Goal: Task Accomplishment & Management: Use online tool/utility

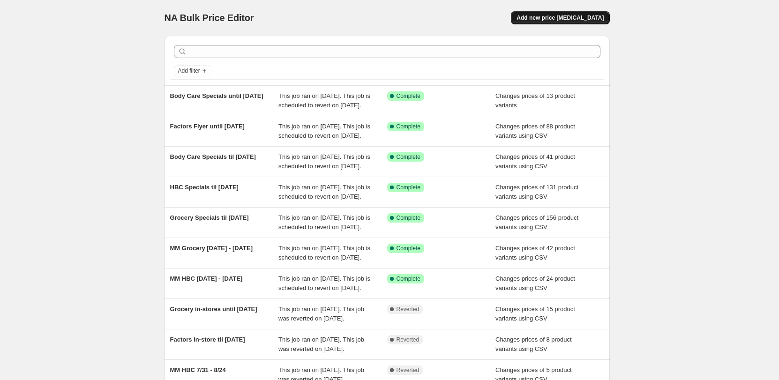
click at [551, 20] on span "Add new price [MEDICAL_DATA]" at bounding box center [560, 18] width 87 height 8
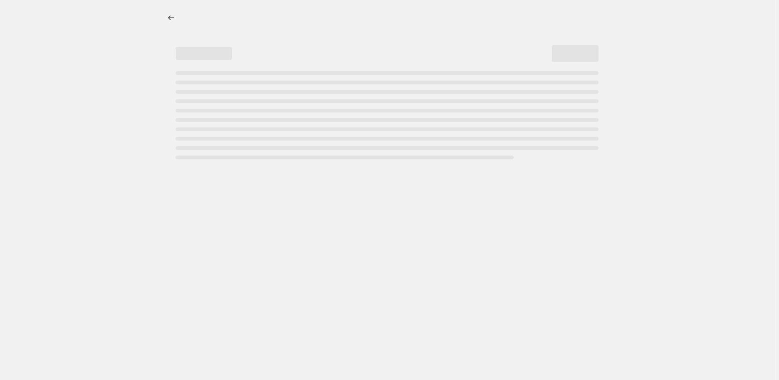
select select "percentage"
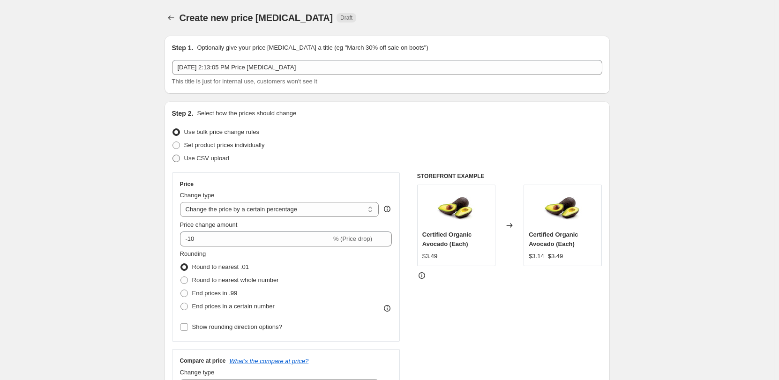
click at [203, 156] on span "Use CSV upload" at bounding box center [206, 158] width 45 height 7
click at [173, 155] on input "Use CSV upload" at bounding box center [173, 155] width 0 height 0
radio input "true"
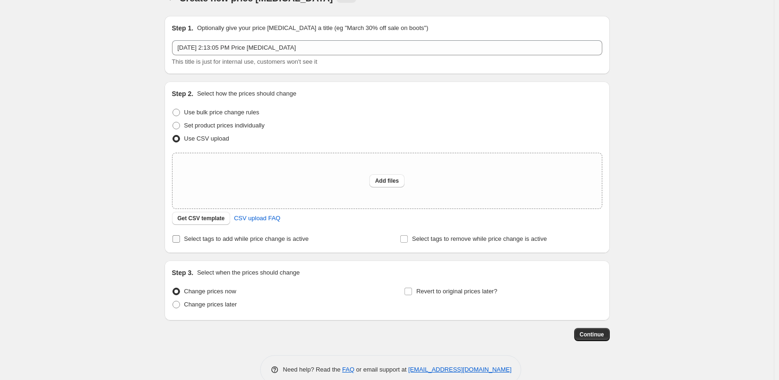
scroll to position [38, 0]
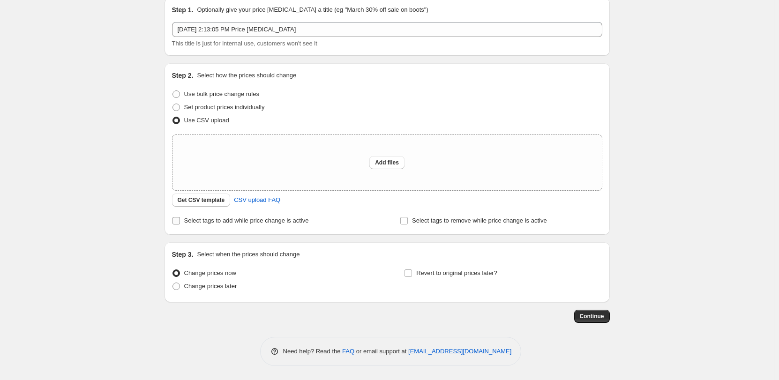
click at [257, 221] on span "Select tags to add while price change is active" at bounding box center [246, 220] width 125 height 7
click at [180, 221] on input "Select tags to add while price change is active" at bounding box center [177, 221] width 8 height 8
checkbox input "true"
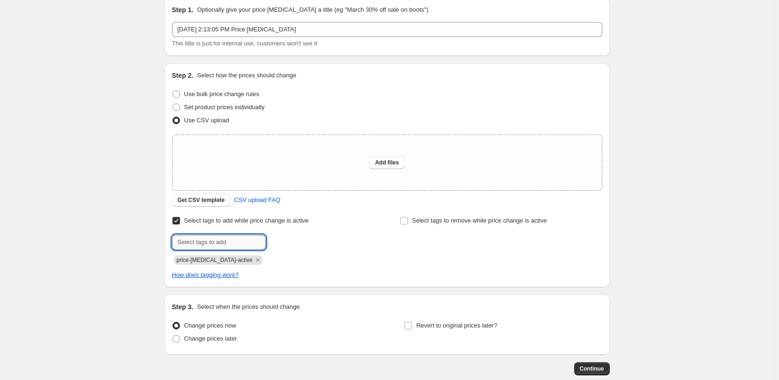
click at [220, 241] on input "text" at bounding box center [219, 242] width 94 height 15
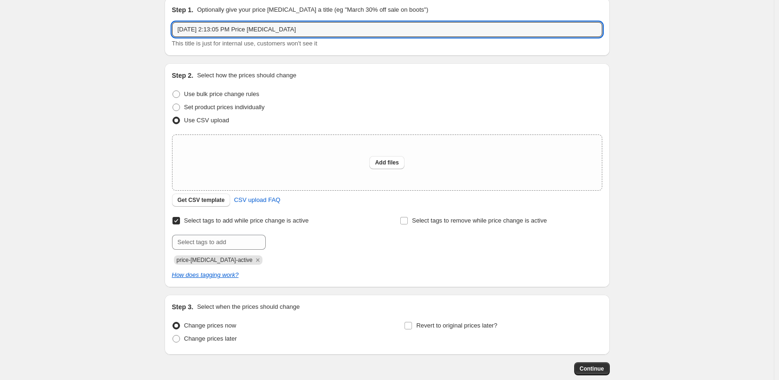
drag, startPoint x: 297, startPoint y: 29, endPoint x: 150, endPoint y: 31, distance: 147.3
click at [150, 31] on div "Create new price [MEDICAL_DATA]. This page is ready Create new price [MEDICAL_D…" at bounding box center [387, 197] width 774 height 471
type input "[PERSON_NAME] [DATE]- [DATE]"
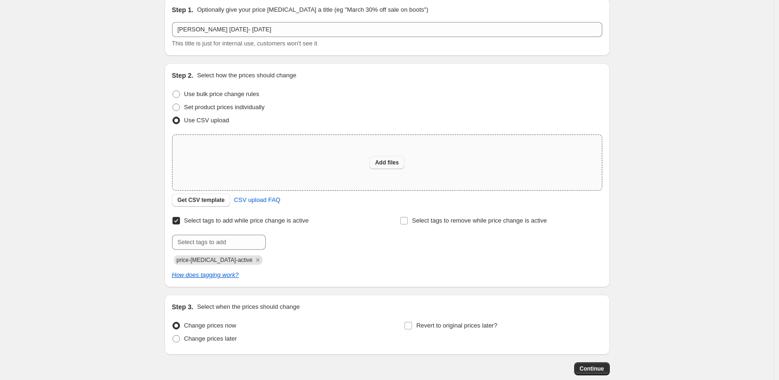
click at [390, 160] on span "Add files" at bounding box center [387, 163] width 24 height 8
type input "C:\fakepath\[PERSON_NAME] [DATE]-[DATE].csv"
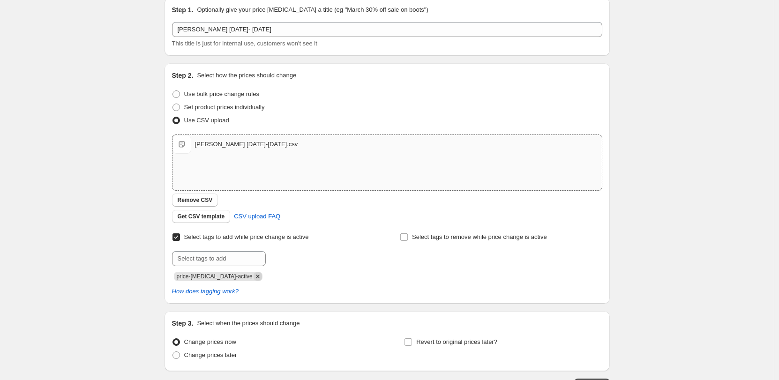
click at [254, 279] on icon "Remove price-change-job-active" at bounding box center [258, 276] width 8 height 8
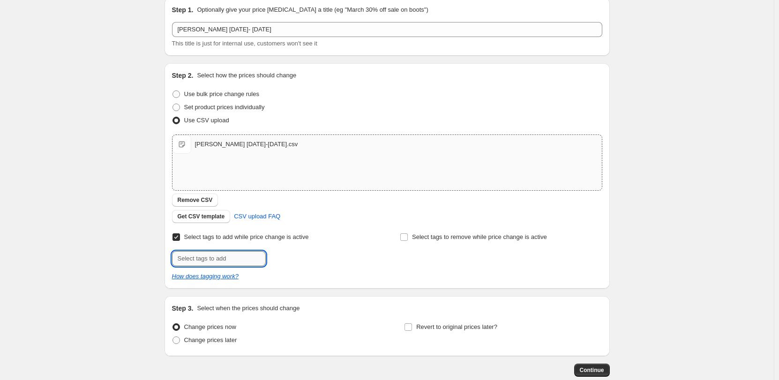
click at [238, 263] on input "text" at bounding box center [219, 258] width 94 height 15
type input "30th-Anniversary"
click at [292, 258] on span "30th-Anniver..." at bounding box center [305, 258] width 39 height 7
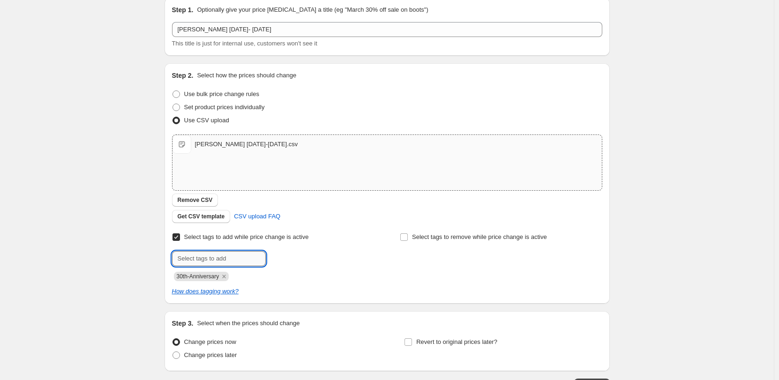
click at [243, 261] on input "text" at bounding box center [219, 258] width 94 height 15
type input "Sports-Nutrition-Specials"
click at [307, 257] on span "Sports-Nutri..." at bounding box center [305, 258] width 38 height 7
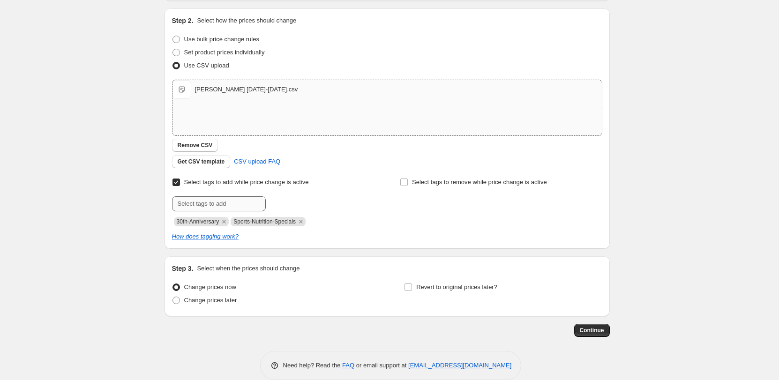
scroll to position [107, 0]
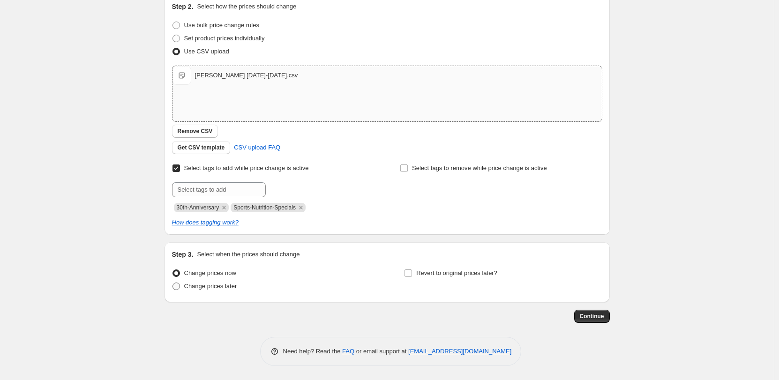
click at [180, 285] on span at bounding box center [177, 287] width 8 height 8
click at [173, 283] on input "Change prices later" at bounding box center [173, 283] width 0 height 0
radio input "true"
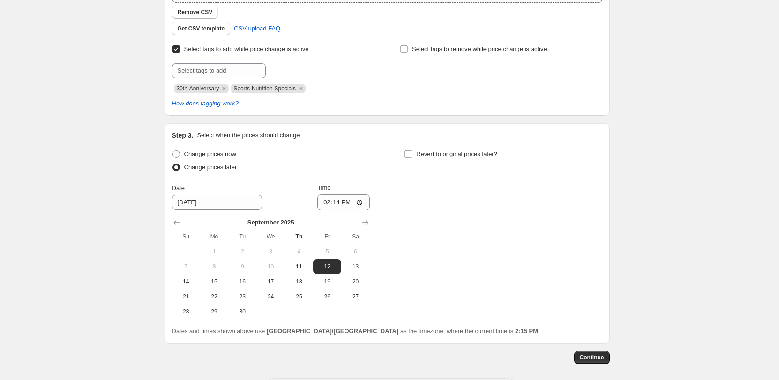
scroll to position [267, 0]
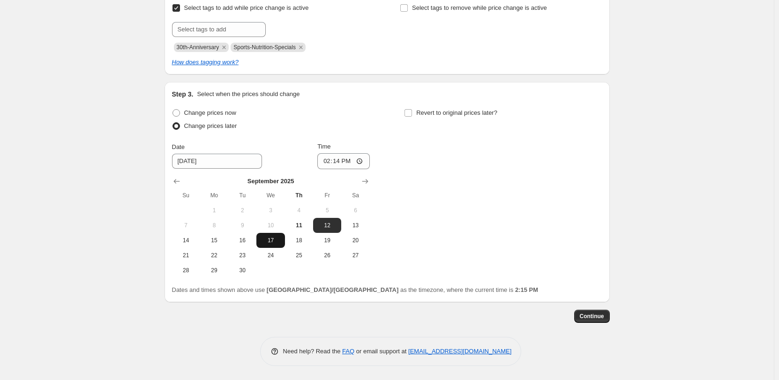
click at [273, 239] on span "17" at bounding box center [270, 241] width 21 height 8
type input "[DATE]"
click at [330, 162] on input "14:14" at bounding box center [343, 161] width 53 height 16
type input "00:30"
click at [444, 113] on span "Revert to original prices later?" at bounding box center [456, 112] width 81 height 7
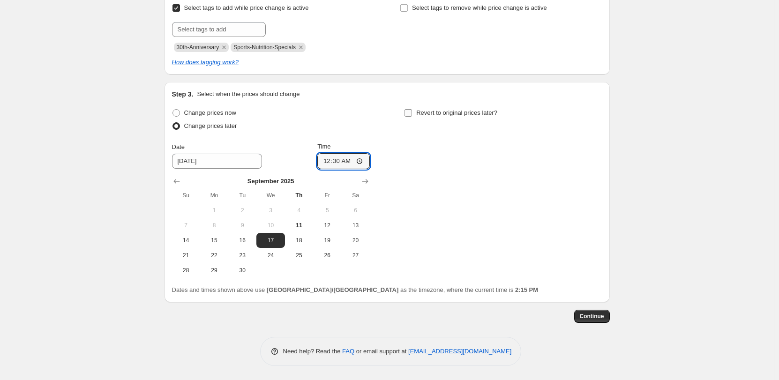
click at [412, 113] on input "Revert to original prices later?" at bounding box center [409, 113] width 8 height 8
checkbox input "true"
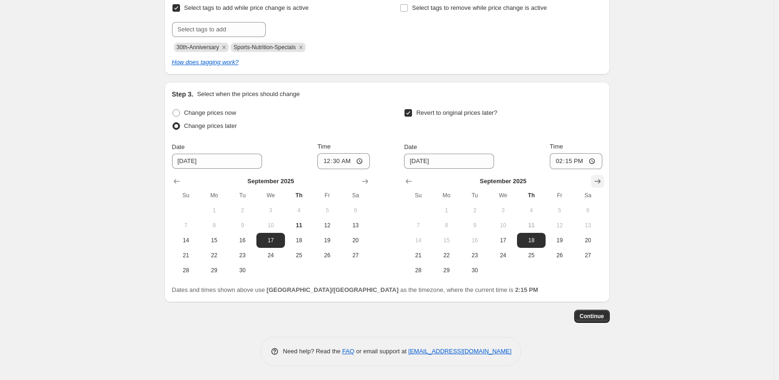
click at [602, 180] on icon "Show next month, October 2025" at bounding box center [597, 181] width 9 height 9
click at [425, 271] on span "26" at bounding box center [418, 271] width 21 height 8
type input "[DATE]"
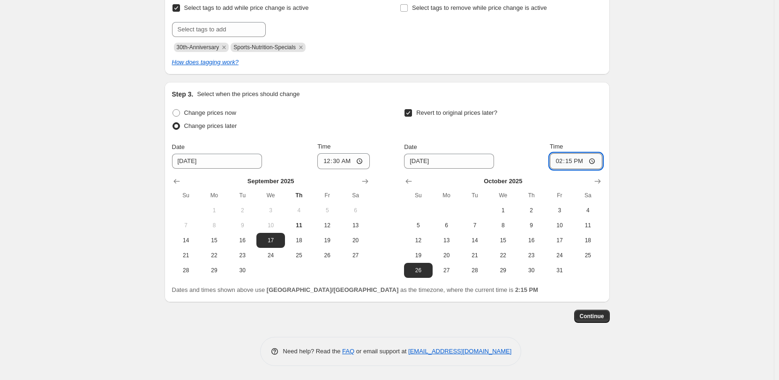
click at [561, 161] on input "14:15" at bounding box center [576, 161] width 53 height 16
type input "17:45"
click at [595, 315] on span "Continue" at bounding box center [592, 317] width 24 height 8
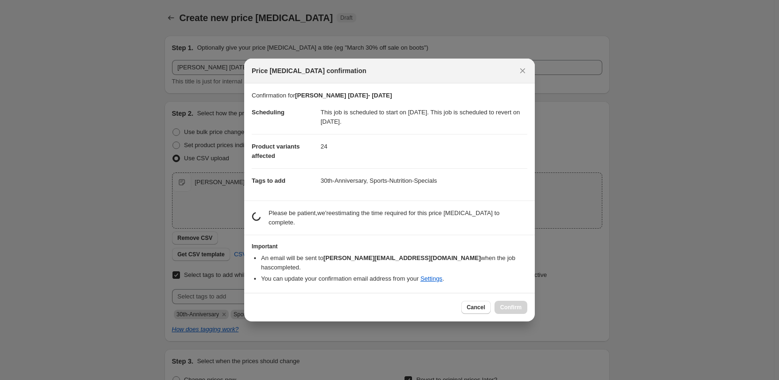
scroll to position [0, 0]
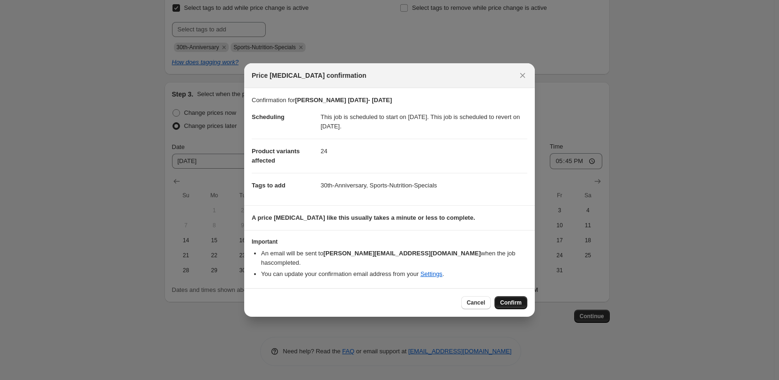
click at [511, 299] on span "Confirm" at bounding box center [511, 303] width 22 height 8
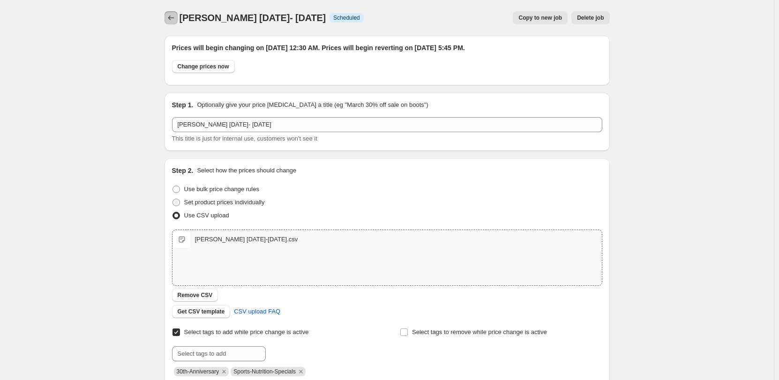
click at [176, 16] on icon "Price change jobs" at bounding box center [170, 17] width 9 height 9
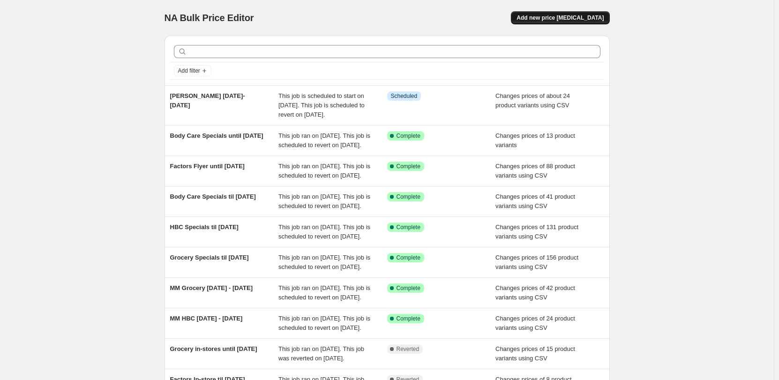
click at [565, 15] on span "Add new price [MEDICAL_DATA]" at bounding box center [560, 18] width 87 height 8
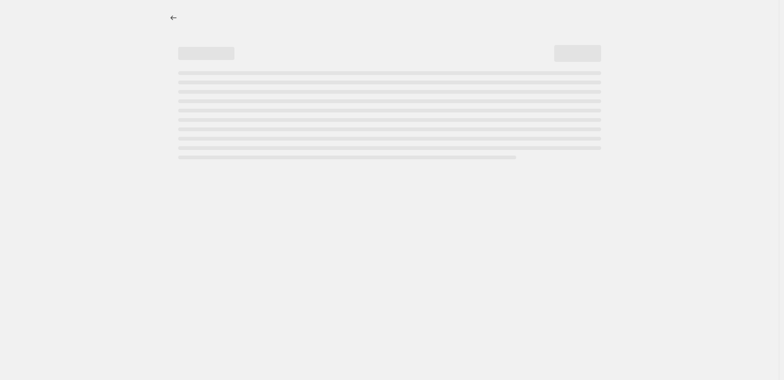
select select "percentage"
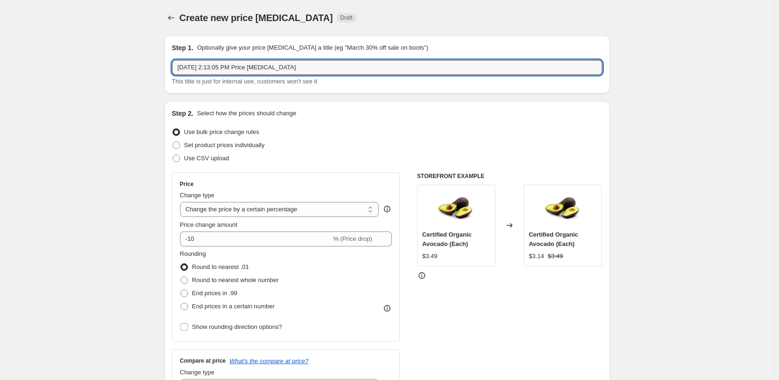
drag, startPoint x: 302, startPoint y: 64, endPoint x: 153, endPoint y: 63, distance: 149.6
type input "[PERSON_NAME] [DATE] - [DATE]"
click at [198, 158] on span "Use CSV upload" at bounding box center [206, 158] width 45 height 7
click at [173, 155] on input "Use CSV upload" at bounding box center [173, 155] width 0 height 0
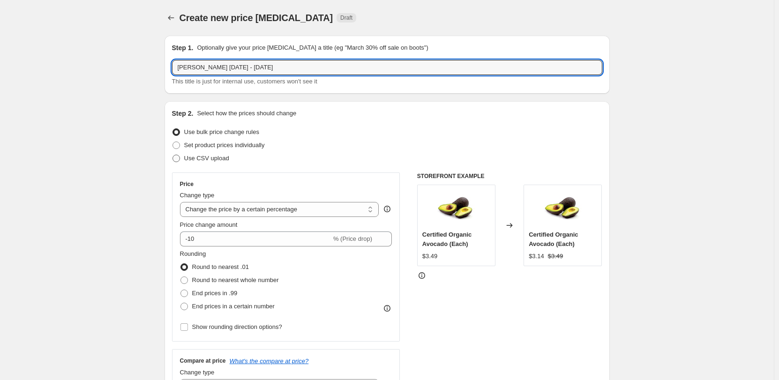
radio input "true"
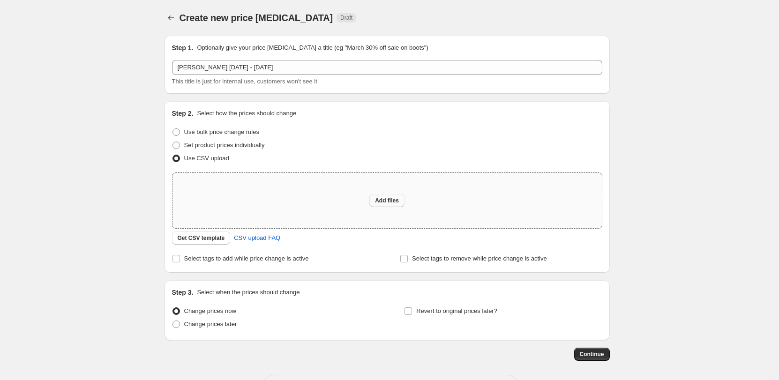
click at [377, 201] on button "Add files" at bounding box center [387, 200] width 35 height 13
type input "C:\fakepath\[PERSON_NAME] [DATE]-[DATE].csv"
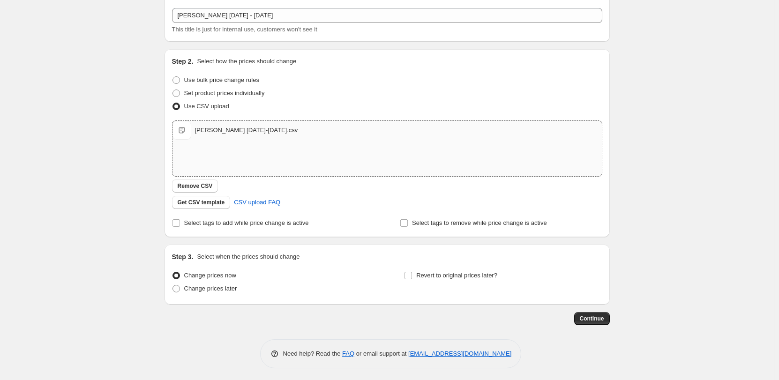
scroll to position [54, 0]
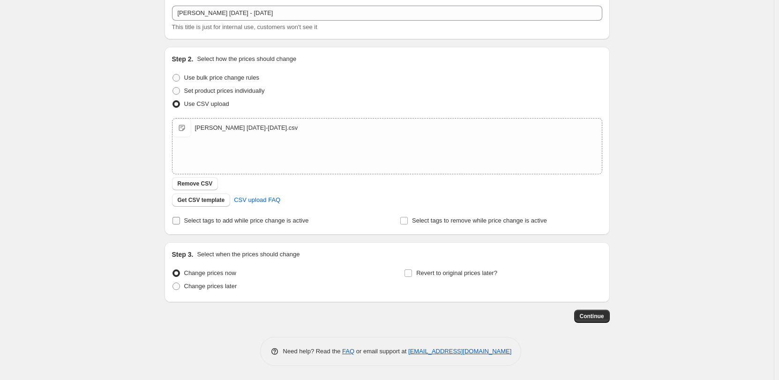
click at [211, 222] on span "Select tags to add while price change is active" at bounding box center [246, 220] width 125 height 7
click at [180, 222] on input "Select tags to add while price change is active" at bounding box center [177, 221] width 8 height 8
checkbox input "true"
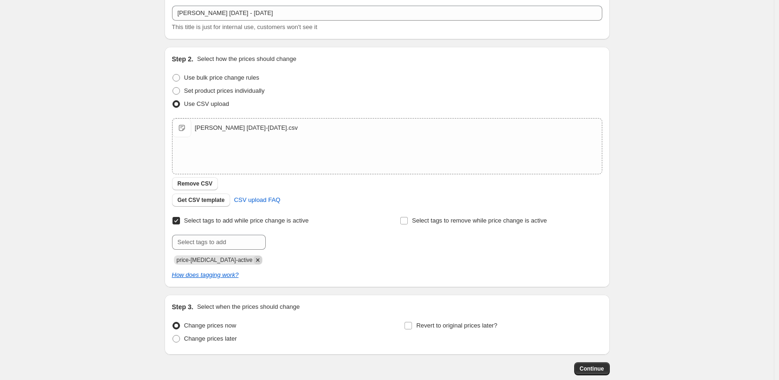
click at [256, 261] on icon "Remove price-change-job-active" at bounding box center [257, 259] width 3 height 3
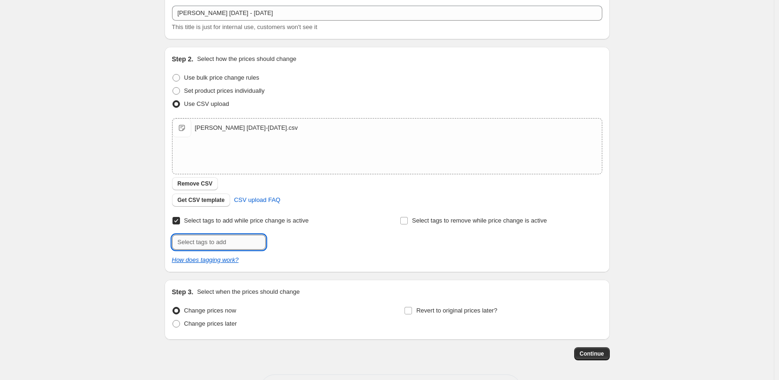
click at [233, 244] on input "text" at bounding box center [219, 242] width 94 height 15
type input "30th-Anniversary"
click at [312, 239] on span "30th-Anniver..." at bounding box center [305, 241] width 39 height 7
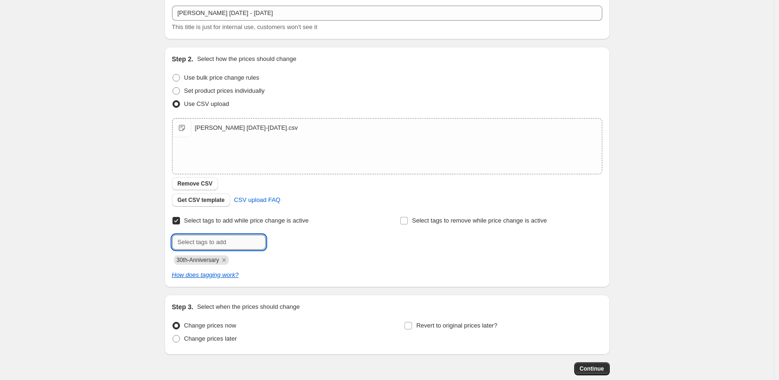
click at [234, 244] on input "text" at bounding box center [219, 242] width 94 height 15
type input "Supplement-Specials"
click at [303, 238] on span "Supplement-S..." at bounding box center [307, 241] width 43 height 7
click at [215, 337] on span "Change prices later" at bounding box center [210, 338] width 53 height 7
click at [173, 336] on input "Change prices later" at bounding box center [173, 335] width 0 height 0
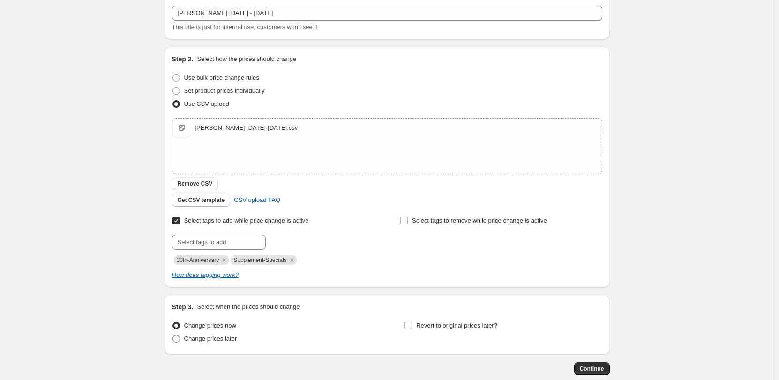
radio input "true"
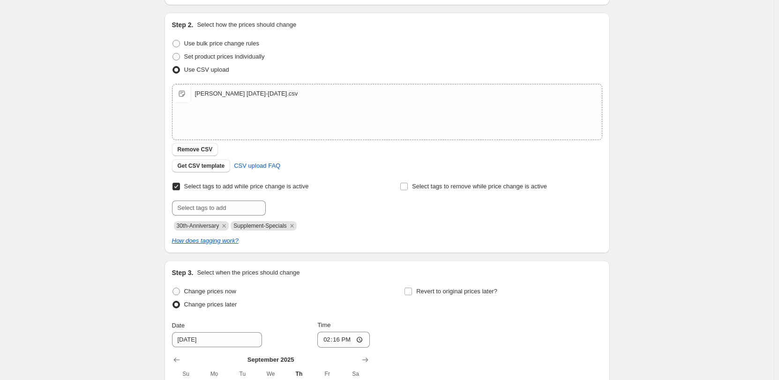
scroll to position [242, 0]
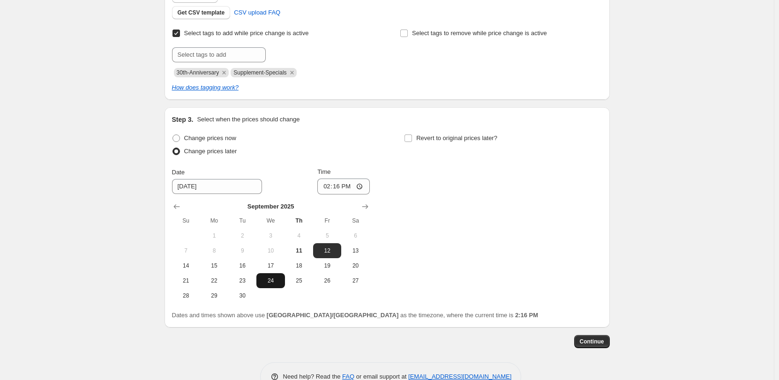
click at [279, 279] on span "24" at bounding box center [270, 281] width 21 height 8
type input "[DATE]"
click at [328, 186] on input "14:16" at bounding box center [343, 187] width 53 height 16
type input "00:30"
click at [439, 138] on span "Revert to original prices later?" at bounding box center [456, 138] width 81 height 7
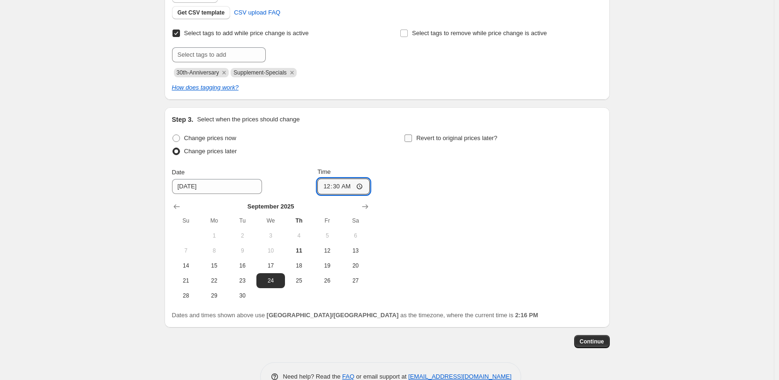
click at [412, 138] on input "Revert to original prices later?" at bounding box center [409, 139] width 8 height 8
checkbox input "true"
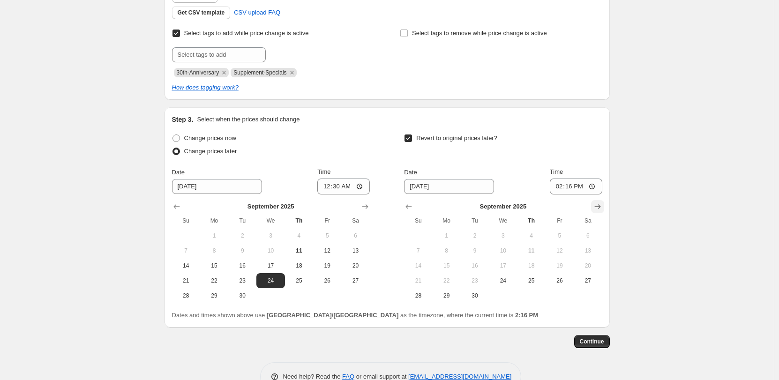
click at [602, 203] on icon "Show next month, October 2025" at bounding box center [597, 206] width 9 height 9
click at [419, 294] on span "26" at bounding box center [418, 296] width 21 height 8
type input "[DATE]"
drag, startPoint x: 557, startPoint y: 187, endPoint x: 562, endPoint y: 187, distance: 5.2
click at [562, 187] on input "14:16" at bounding box center [576, 187] width 53 height 16
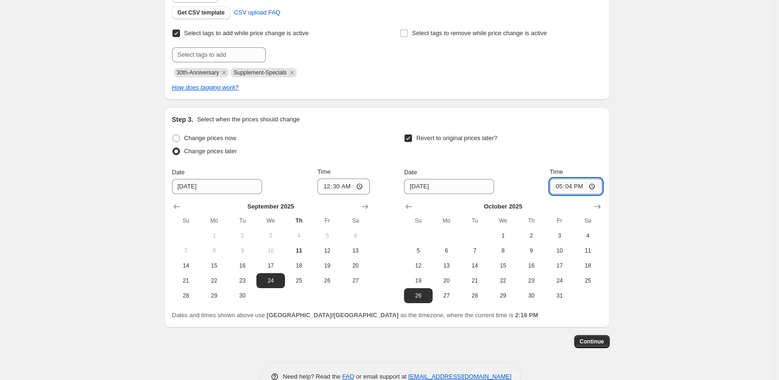
type input "17:45"
click at [596, 341] on span "Continue" at bounding box center [592, 342] width 24 height 8
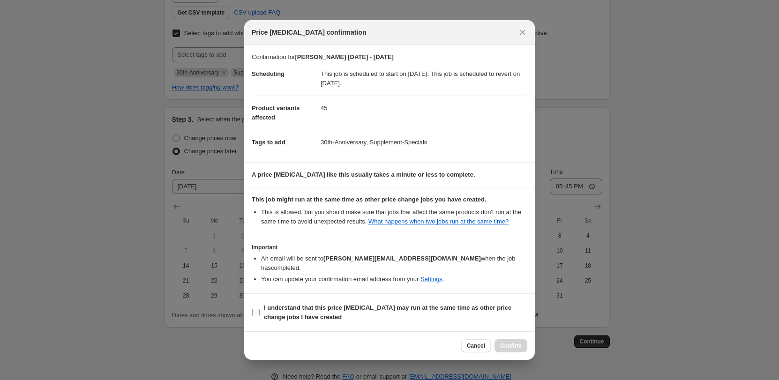
click at [346, 304] on b "I understand that this price [MEDICAL_DATA] may run at the same time as other p…" at bounding box center [388, 312] width 248 height 16
click at [260, 309] on input "I understand that this price [MEDICAL_DATA] may run at the same time as other p…" at bounding box center [256, 313] width 8 height 8
checkbox input "true"
click at [514, 342] on span "Confirm" at bounding box center [511, 346] width 22 height 8
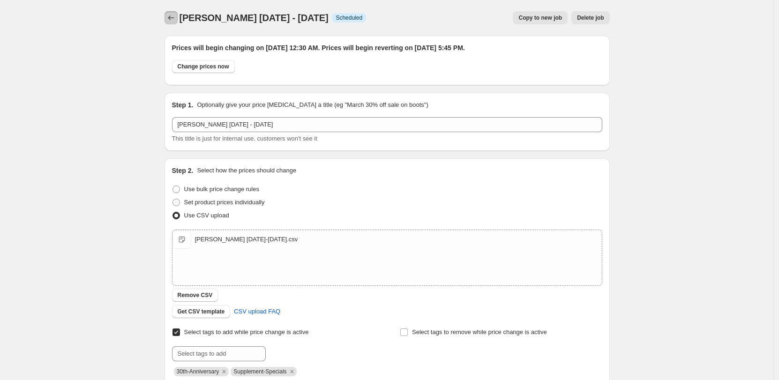
click at [171, 15] on icon "Price change jobs" at bounding box center [170, 17] width 9 height 9
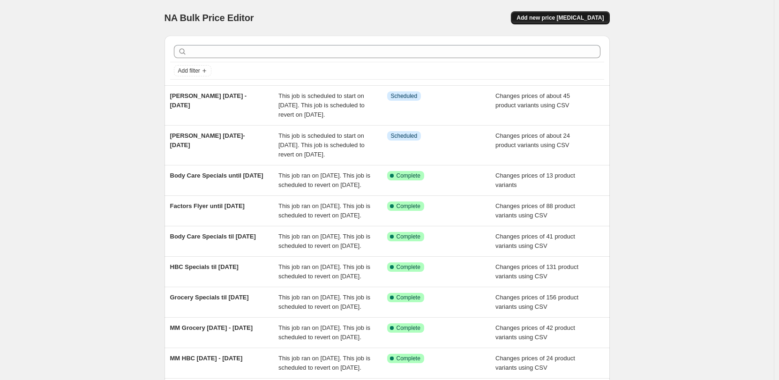
click at [575, 19] on span "Add new price [MEDICAL_DATA]" at bounding box center [560, 18] width 87 height 8
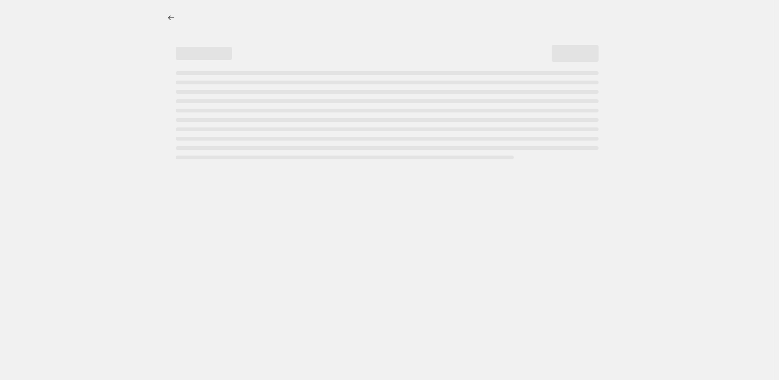
select select "percentage"
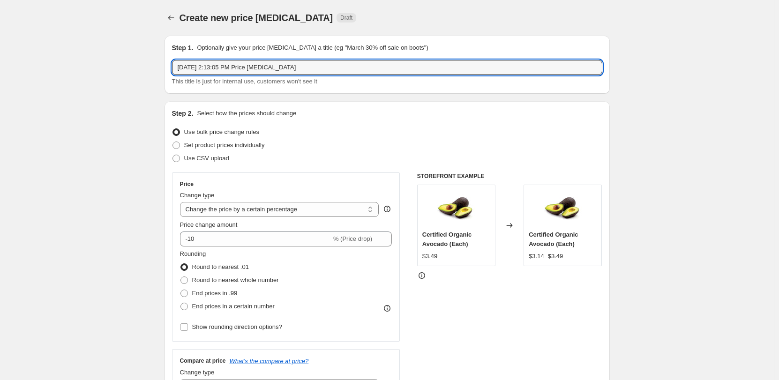
drag, startPoint x: 321, startPoint y: 65, endPoint x: 125, endPoint y: 59, distance: 195.6
type input "30th Anniversary [DATE] - [DATE]"
click at [208, 158] on span "Use CSV upload" at bounding box center [206, 158] width 45 height 7
click at [173, 155] on input "Use CSV upload" at bounding box center [173, 155] width 0 height 0
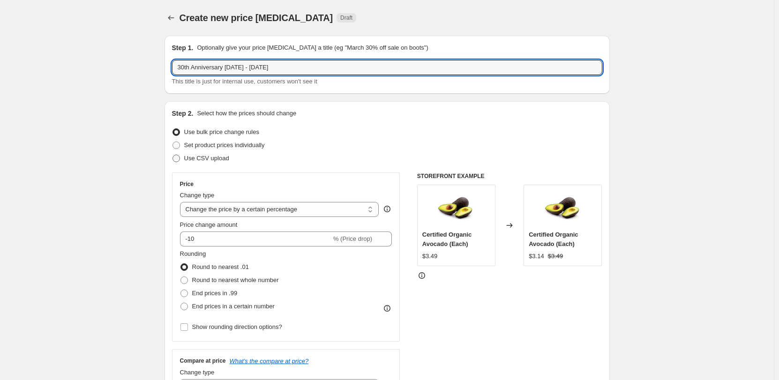
radio input "true"
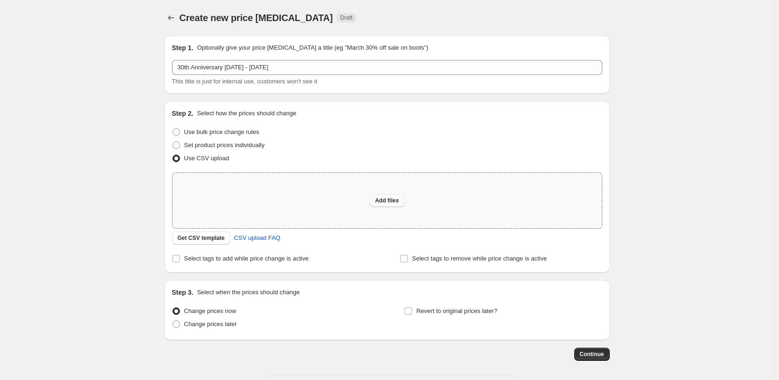
click at [377, 195] on button "Add files" at bounding box center [387, 200] width 35 height 13
type input "C:\fakepath\30th [PERSON_NAME].csv"
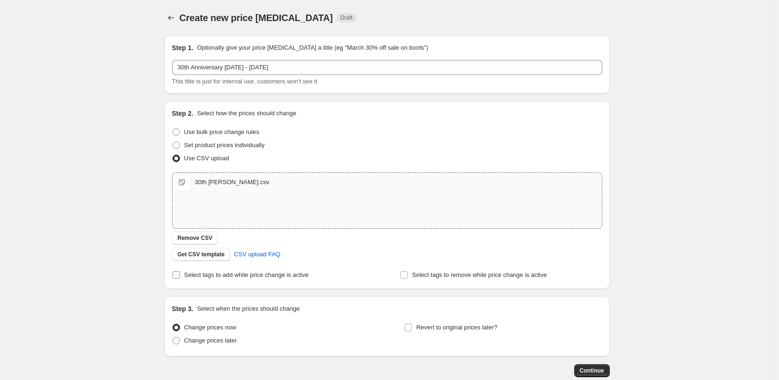
click at [241, 274] on span "Select tags to add while price change is active" at bounding box center [246, 275] width 125 height 7
click at [180, 274] on input "Select tags to add while price change is active" at bounding box center [177, 276] width 8 height 8
checkbox input "true"
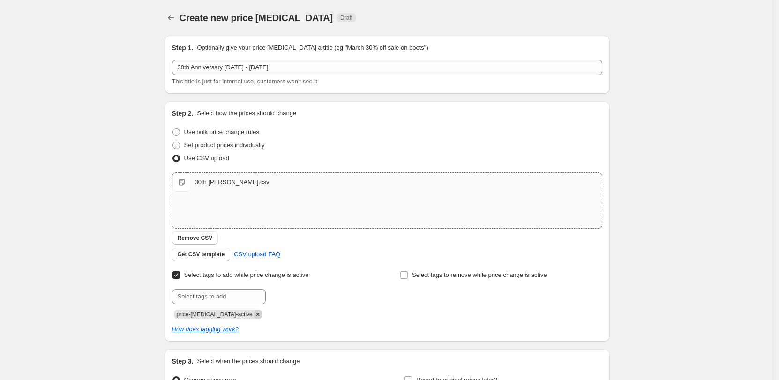
click at [254, 317] on icon "Remove price-change-job-active" at bounding box center [258, 314] width 8 height 8
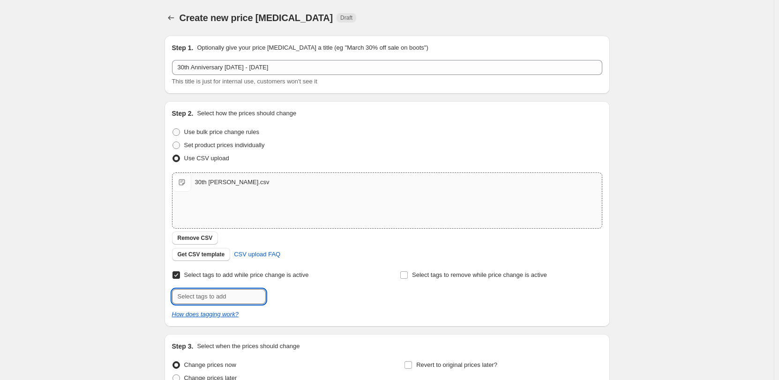
click at [238, 297] on input "text" at bounding box center [219, 296] width 94 height 15
type input "30th-Anniversary"
click at [310, 296] on span "30th-Anniver..." at bounding box center [305, 296] width 39 height 7
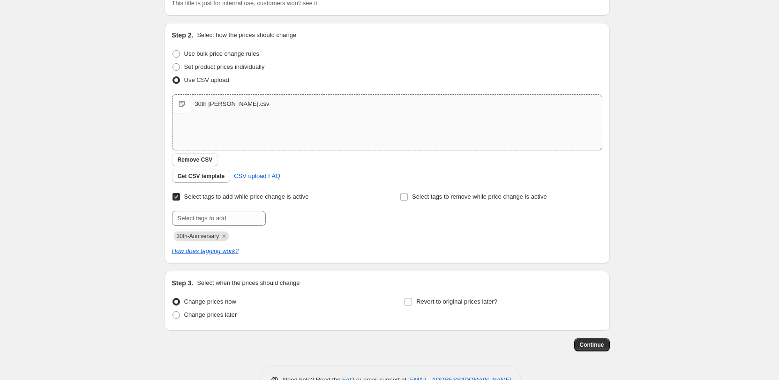
scroll to position [94, 0]
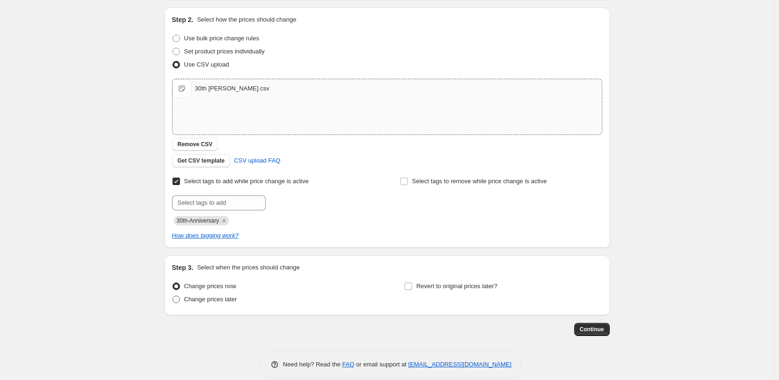
click at [185, 297] on label "Change prices later" at bounding box center [204, 299] width 65 height 13
click at [173, 296] on input "Change prices later" at bounding box center [173, 296] width 0 height 0
radio input "true"
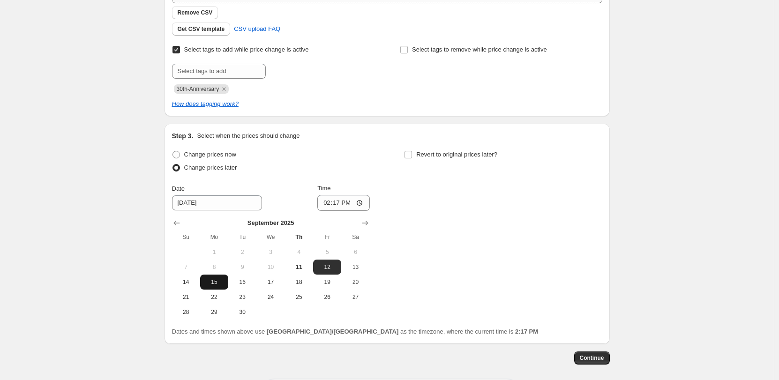
scroll to position [267, 0]
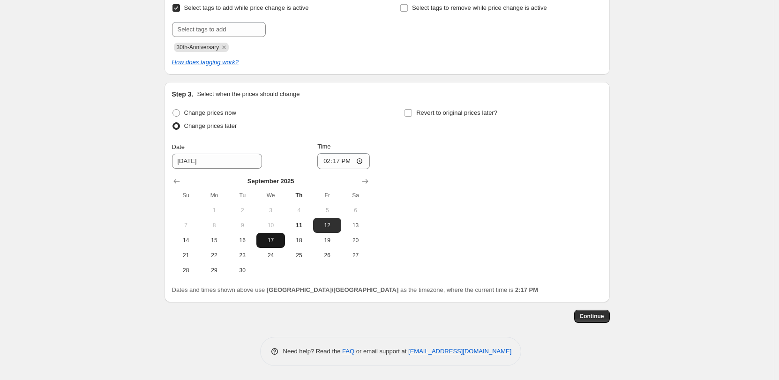
click at [268, 242] on span "17" at bounding box center [270, 241] width 21 height 8
type input "[DATE]"
click at [328, 154] on div "Time 14:17" at bounding box center [343, 155] width 53 height 27
click at [328, 161] on input "14:17" at bounding box center [343, 161] width 53 height 16
type input "00:30"
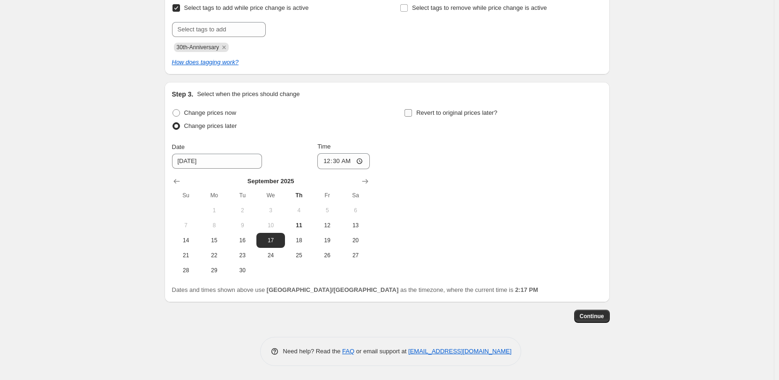
click at [456, 111] on span "Revert to original prices later?" at bounding box center [456, 112] width 81 height 7
click at [412, 111] on input "Revert to original prices later?" at bounding box center [409, 113] width 8 height 8
checkbox input "true"
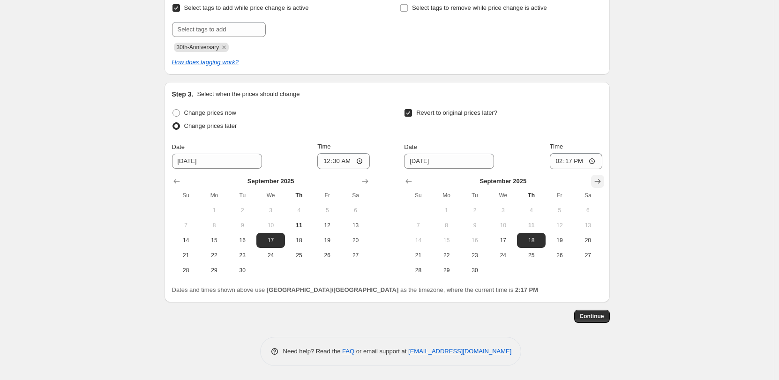
click at [601, 181] on icon "Show next month, October 2025" at bounding box center [597, 181] width 9 height 9
click at [423, 226] on span "5" at bounding box center [418, 226] width 21 height 8
type input "[DATE]"
click at [559, 161] on input "14:17" at bounding box center [576, 161] width 53 height 16
type input "17:45"
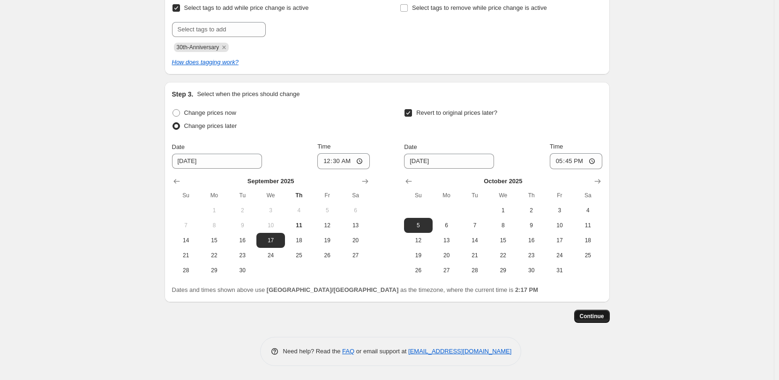
click at [593, 316] on span "Continue" at bounding box center [592, 317] width 24 height 8
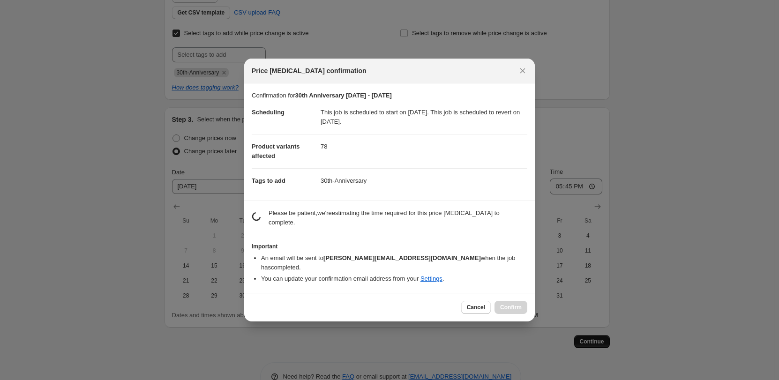
scroll to position [0, 0]
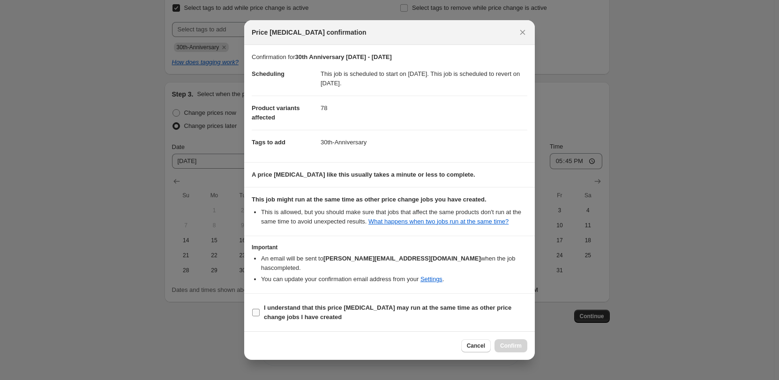
click at [291, 304] on b "I understand that this price [MEDICAL_DATA] may run at the same time as other p…" at bounding box center [388, 312] width 248 height 16
click at [260, 309] on input "I understand that this price [MEDICAL_DATA] may run at the same time as other p…" at bounding box center [256, 313] width 8 height 8
checkbox input "true"
click at [515, 342] on span "Confirm" at bounding box center [511, 346] width 22 height 8
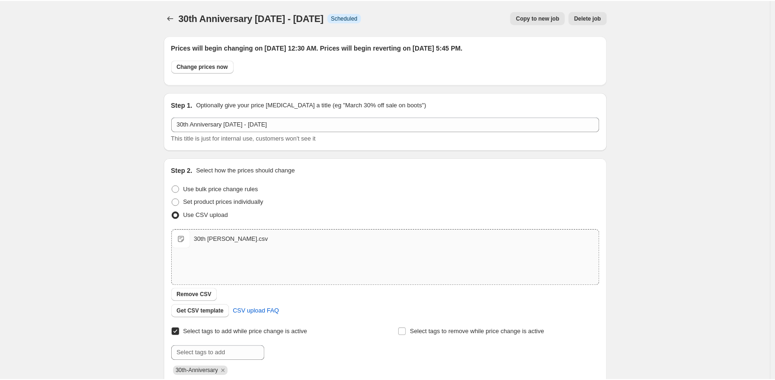
scroll to position [267, 0]
